Goal: Find specific page/section: Find specific page/section

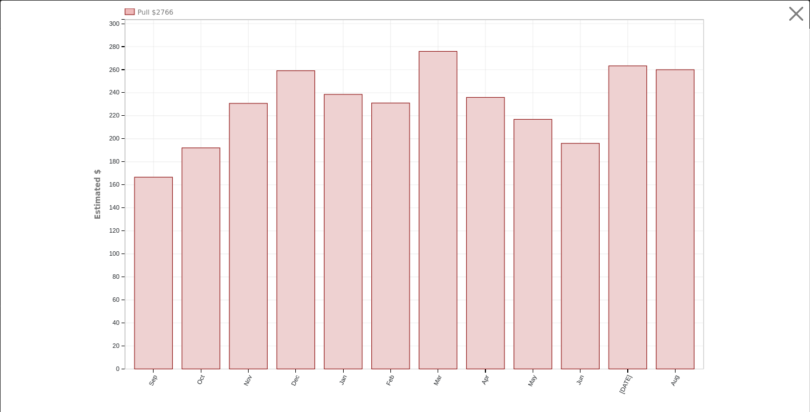
scroll to position [70, 0]
click at [795, 20] on button "button" at bounding box center [796, 13] width 21 height 21
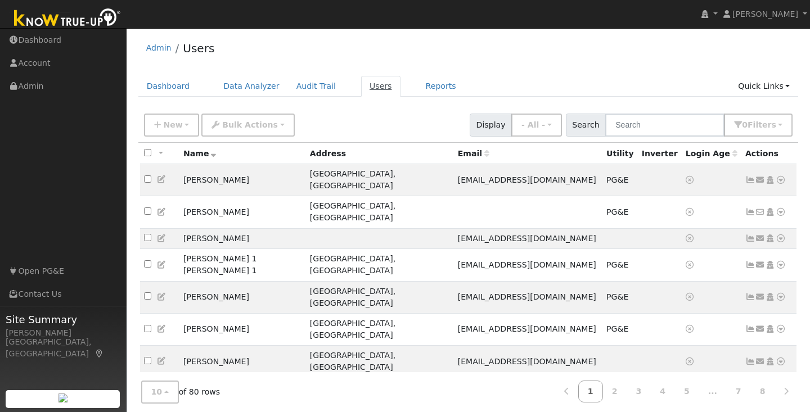
drag, startPoint x: 368, startPoint y: 88, endPoint x: 629, endPoint y: 122, distance: 263.7
click at [633, 124] on input "text" at bounding box center [664, 125] width 119 height 23
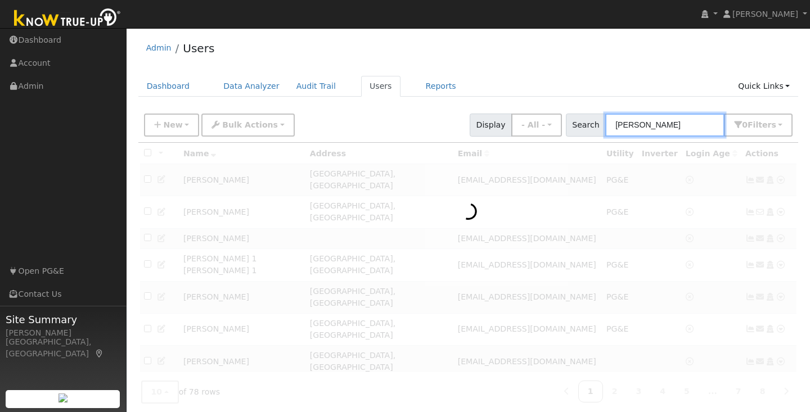
click at [633, 124] on input "[PERSON_NAME]" at bounding box center [664, 125] width 119 height 23
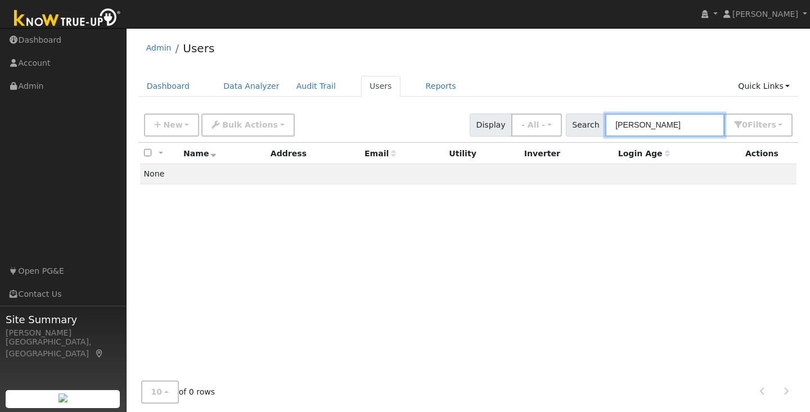
click at [676, 132] on input "[PERSON_NAME]" at bounding box center [664, 125] width 119 height 23
type input "a"
type input "4"
type input "[PERSON_NAME]"
click at [589, 4] on nav "[PERSON_NAME] [PERSON_NAME] Profile My Company Help Center Terms Of Service See…" at bounding box center [405, 14] width 810 height 29
